Goal: Share content: Share content

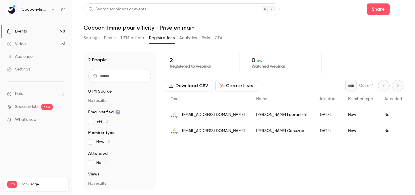
click at [31, 43] on link "Videos 61" at bounding box center [36, 44] width 72 height 13
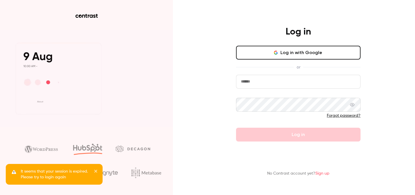
click at [271, 49] on button "Log in with Google" at bounding box center [298, 53] width 124 height 14
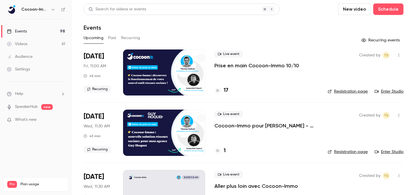
click at [29, 45] on link "Videos 61" at bounding box center [36, 44] width 72 height 13
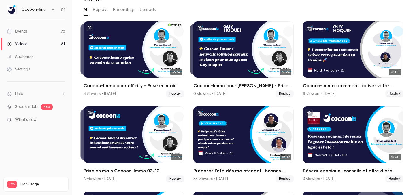
scroll to position [35, 0]
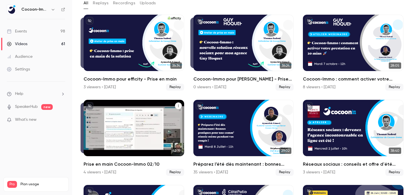
click at [179, 105] on icon "Prise en main Cocoon-Immo 02/10" at bounding box center [178, 105] width 3 height 3
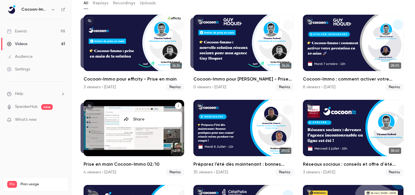
click at [160, 119] on div "Share" at bounding box center [155, 120] width 44 height 6
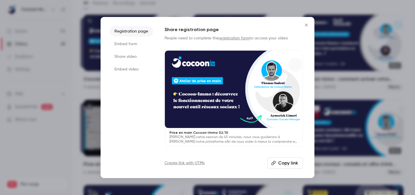
click at [281, 164] on button "Copy link" at bounding box center [284, 164] width 35 height 12
